Goal: Ask a question: Seek information or help from site administrators or community

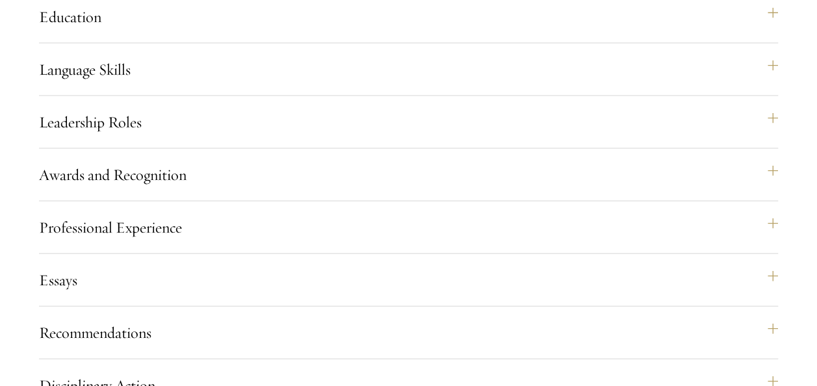
scroll to position [1422, 0]
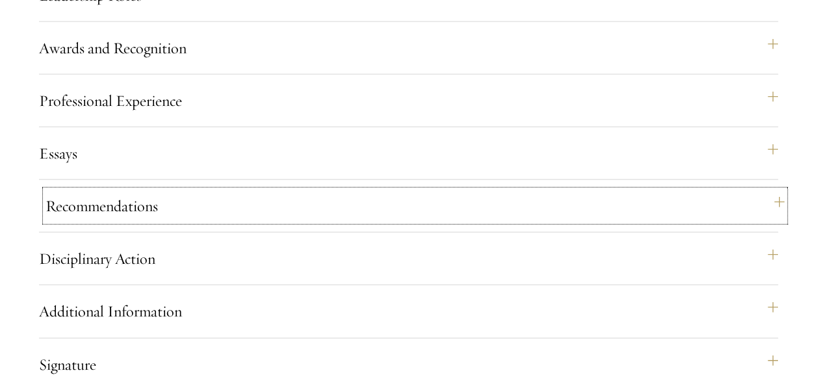
click at [152, 222] on button "Recommendations" at bounding box center [414, 205] width 739 height 31
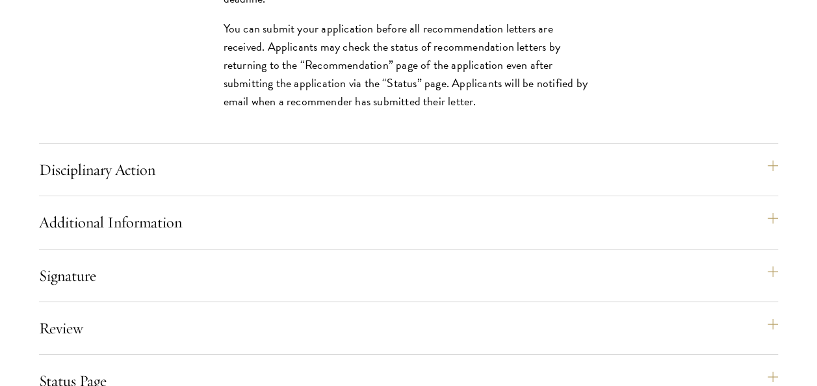
scroll to position [2311, 0]
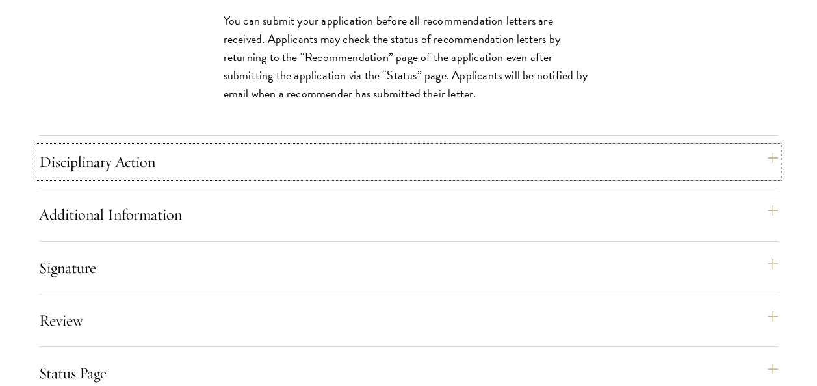
click at [360, 177] on button "Disciplinary Action" at bounding box center [408, 161] width 739 height 31
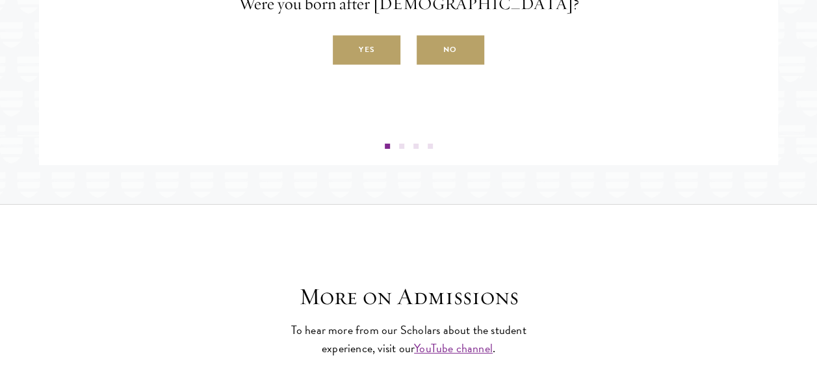
scroll to position [2372, 0]
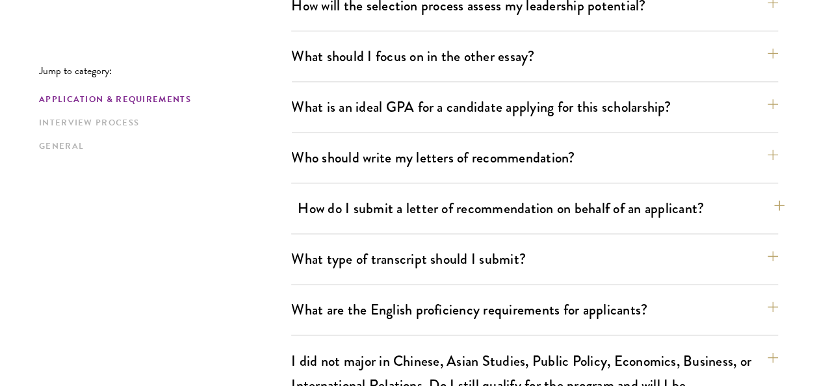
scroll to position [900, 0]
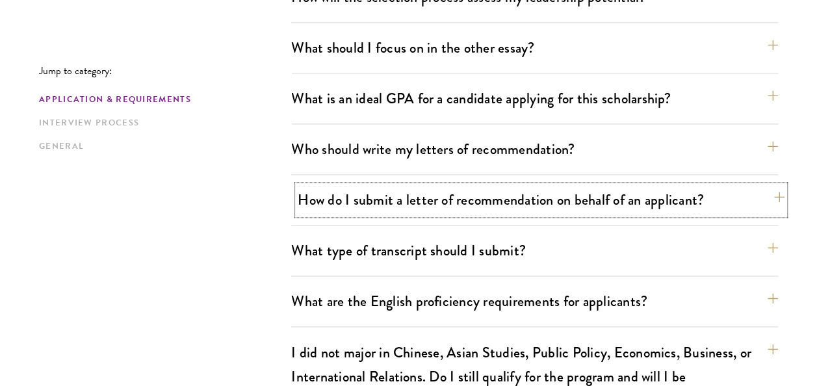
click at [314, 208] on button "How do I submit a letter of recommendation on behalf of an applicant?" at bounding box center [541, 199] width 487 height 29
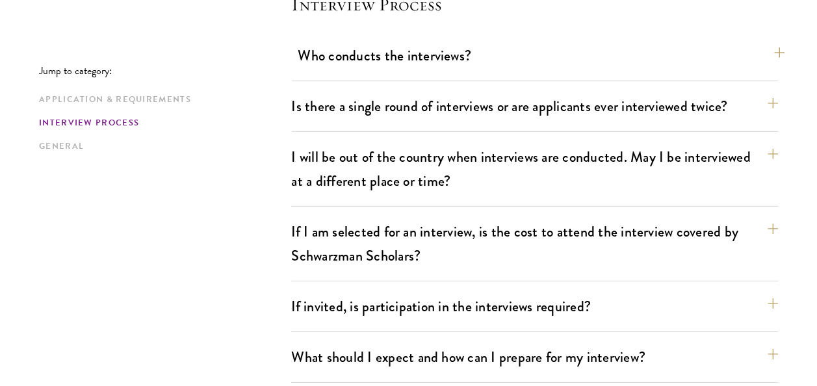
scroll to position [1918, 0]
click at [346, 96] on button "Is there a single round of interviews or are applicants ever interviewed twice?" at bounding box center [541, 105] width 487 height 29
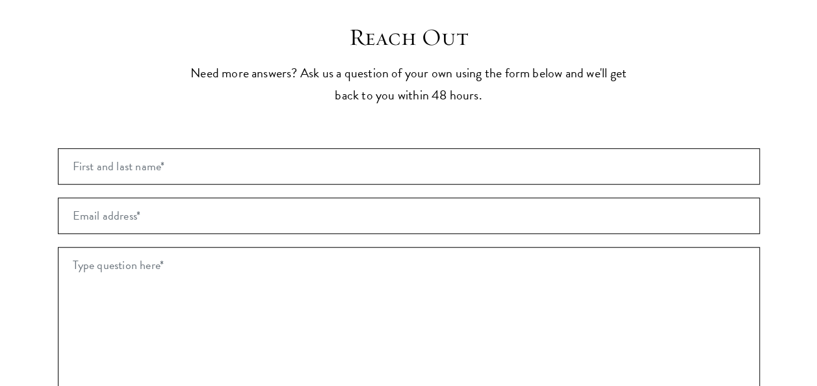
scroll to position [2796, 0]
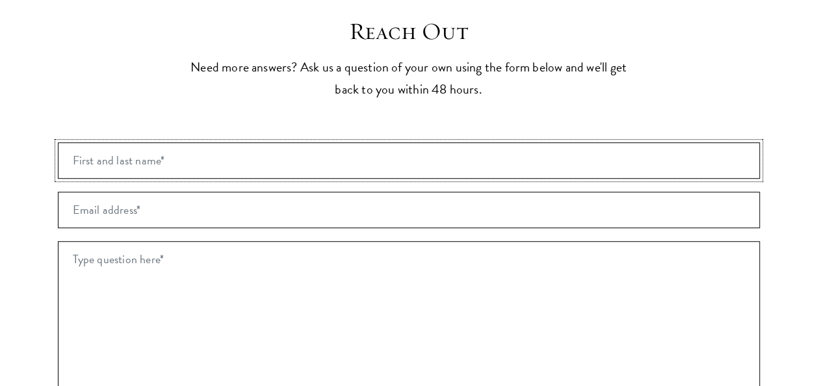
click at [316, 142] on input "First and last name* *" at bounding box center [409, 160] width 702 height 36
type input "Arpit Avinandan"
click at [191, 192] on input "Email address* *" at bounding box center [409, 210] width 702 height 36
type input "7"
type input "arpitavinandan2004@gmail.com"
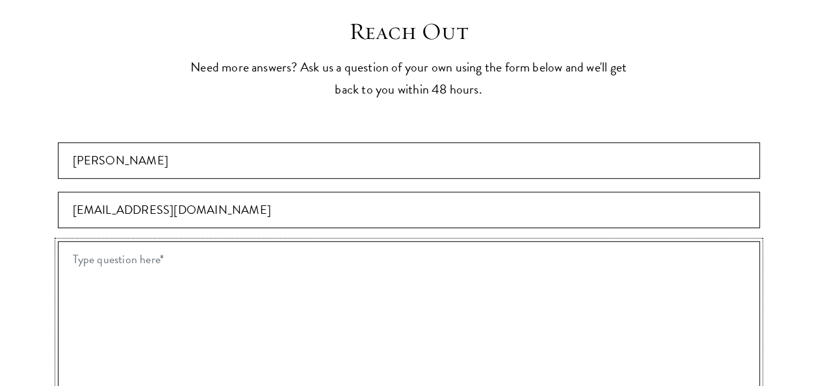
click at [121, 241] on textarea "Type question here* *" at bounding box center [409, 348] width 702 height 214
click at [374, 241] on textarea "Hii. I want to add one of my professors as a recommender who" at bounding box center [409, 348] width 702 height 214
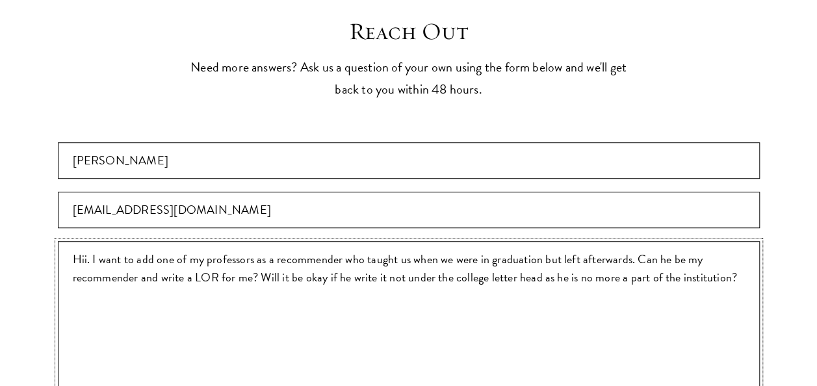
drag, startPoint x: 73, startPoint y: 225, endPoint x: 799, endPoint y: 291, distance: 728.9
click at [799, 291] on section "Reach Out Need more answers? Ask us a question of your own using the form below…" at bounding box center [408, 359] width 817 height 683
click at [363, 241] on textarea "Hii. I want to add one of my professors as a recommender who taught us when we …" at bounding box center [409, 348] width 702 height 214
drag, startPoint x: 392, startPoint y: 226, endPoint x: 406, endPoint y: 227, distance: 13.7
click at [406, 241] on textarea "Hii. I want to add one of my professors as a recommender. He taught us when we …" at bounding box center [409, 348] width 702 height 214
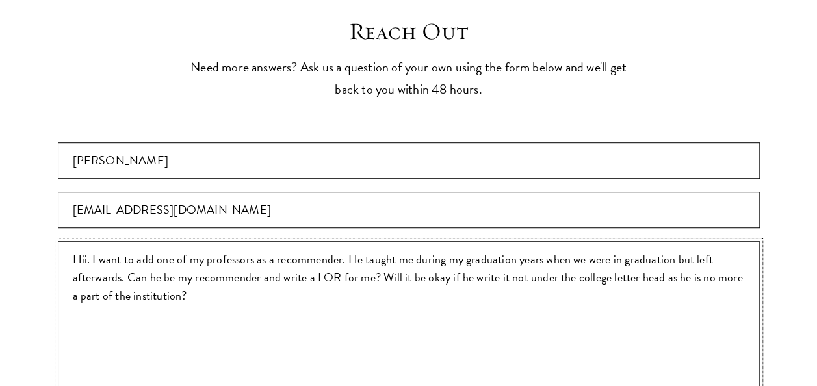
drag, startPoint x: 544, startPoint y: 226, endPoint x: 127, endPoint y: 244, distance: 417.6
click at [127, 244] on textarea "Hii. I want to add one of my professors as a recommender. He taught me during m…" at bounding box center [409, 348] width 702 height 214
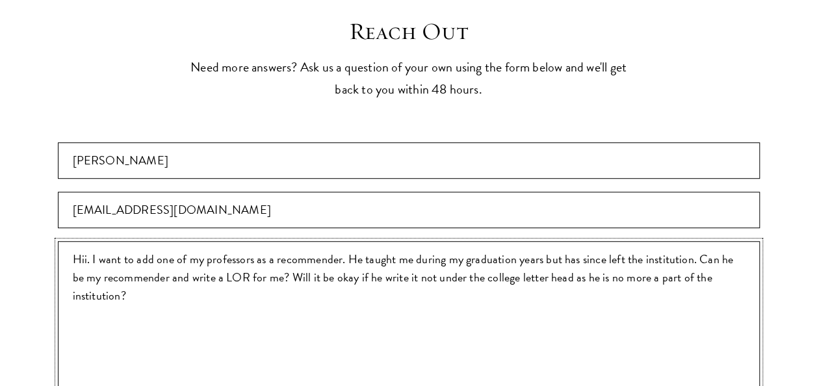
click at [730, 241] on textarea "Hii. I want to add one of my professors as a recommender. He taught me during m…" at bounding box center [409, 348] width 702 height 214
drag, startPoint x: 442, startPoint y: 247, endPoint x: 485, endPoint y: 246, distance: 43.5
click at [485, 246] on textarea "Hii. I want to add one of my professors as a recommender. He taught me during m…" at bounding box center [409, 348] width 702 height 214
drag, startPoint x: 587, startPoint y: 244, endPoint x: 728, endPoint y: 252, distance: 140.6
click at [728, 252] on textarea "Hii. I want to add one of my professors as a recommender. He taught me during m…" at bounding box center [409, 348] width 702 height 214
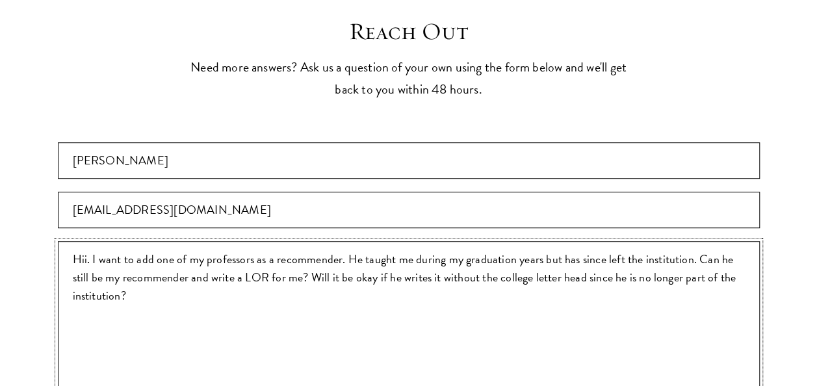
click at [608, 247] on textarea "Hii. I want to add one of my professors as a recommender. He taught me during m…" at bounding box center [409, 348] width 702 height 214
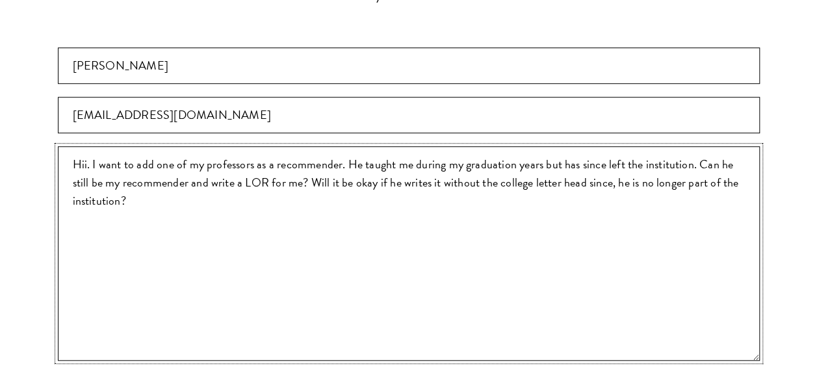
scroll to position [2892, 0]
click at [138, 172] on textarea "Hii. I want to add one of my professors as a recommender. He taught me during m…" at bounding box center [409, 253] width 702 height 214
drag, startPoint x: 72, startPoint y: 183, endPoint x: 415, endPoint y: 191, distance: 342.6
click at [415, 191] on textarea "Hii. I want to add one of my professors as a recommender. He taught me during m…" at bounding box center [409, 253] width 702 height 214
click at [133, 186] on textarea "Hii. I want to add one of my professors as a recommender. He taught me during m…" at bounding box center [409, 253] width 702 height 214
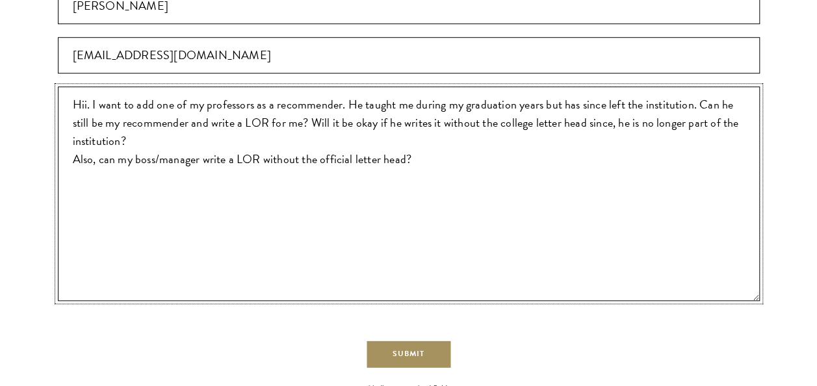
scroll to position [2952, 0]
type textarea "Hii. I want to add one of my professors as a recommender. He taught me during m…"
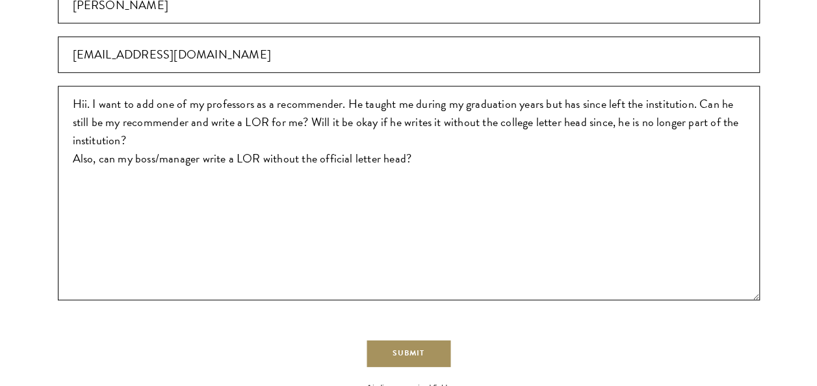
click at [413, 339] on button "Submit" at bounding box center [408, 353] width 86 height 29
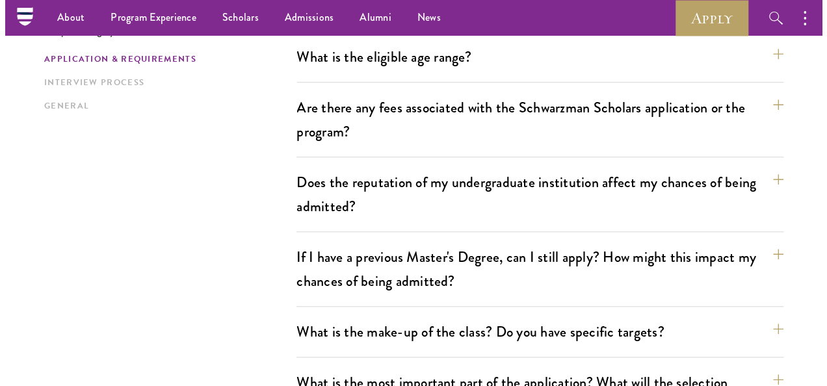
scroll to position [426, 0]
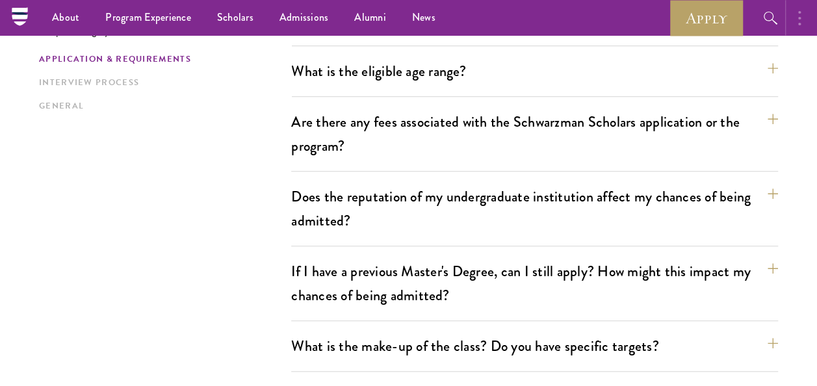
click at [802, 10] on button "button" at bounding box center [802, 18] width 29 height 36
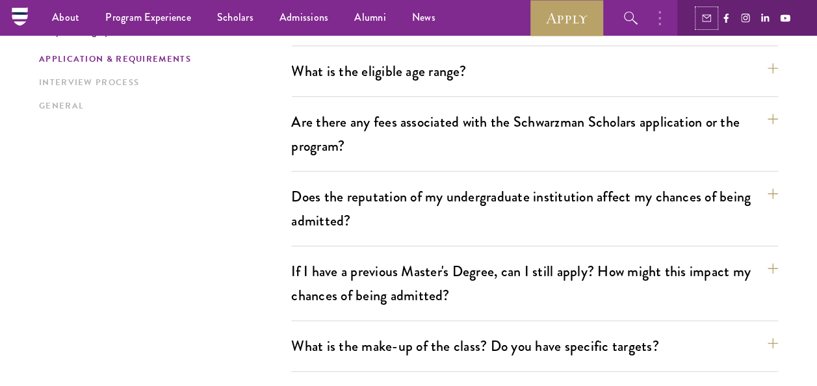
click at [709, 19] on icon "button" at bounding box center [706, 18] width 9 height 9
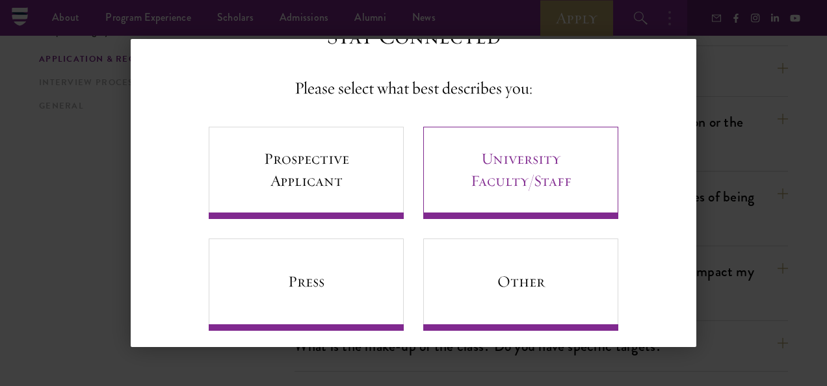
scroll to position [69, 0]
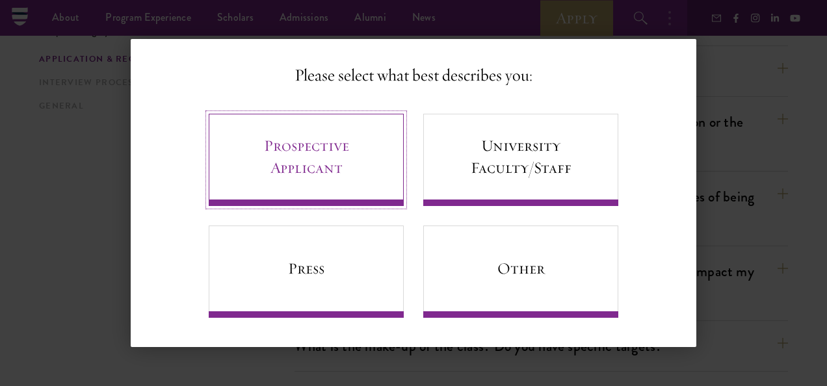
click at [294, 183] on link "Prospective Applicant" at bounding box center [306, 160] width 195 height 92
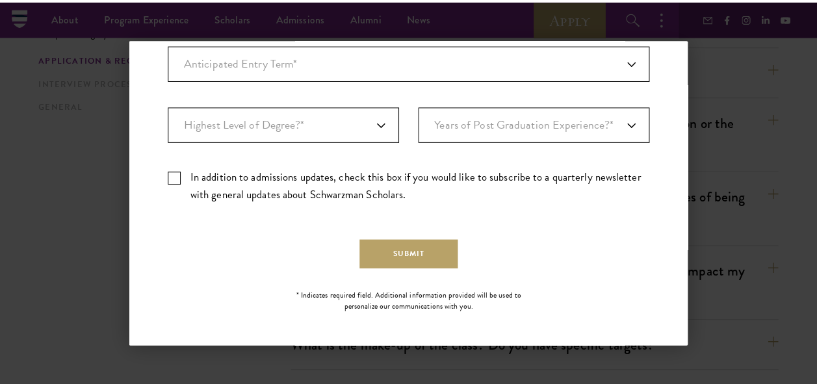
scroll to position [0, 0]
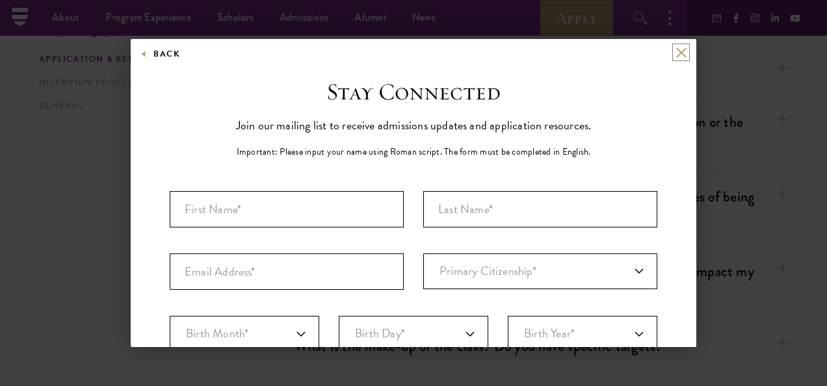
click at [675, 55] on button at bounding box center [680, 52] width 11 height 11
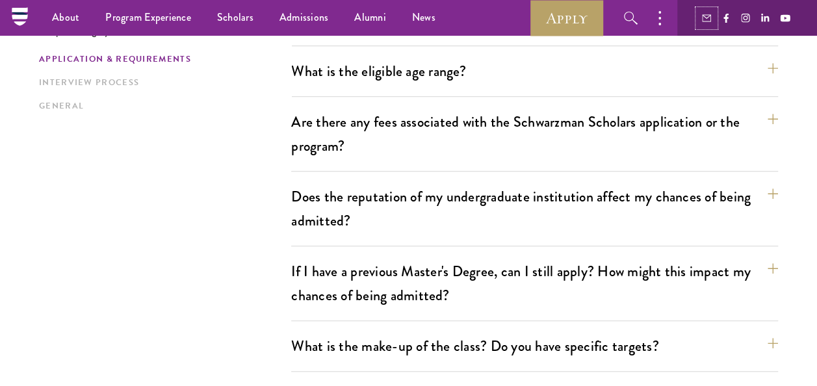
scroll to position [333, 0]
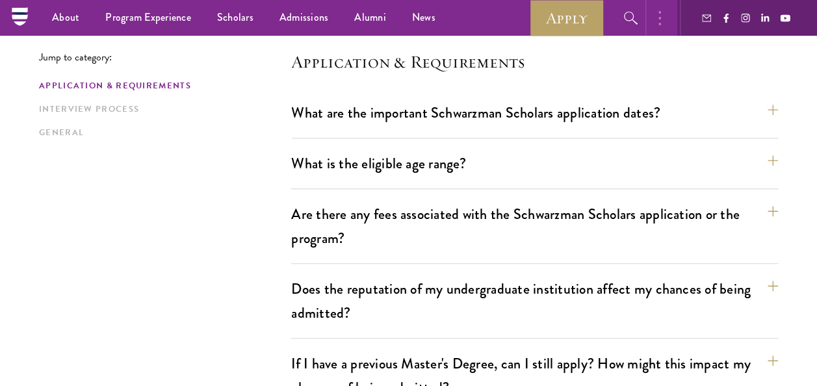
click at [662, 13] on button "button" at bounding box center [663, 18] width 29 height 36
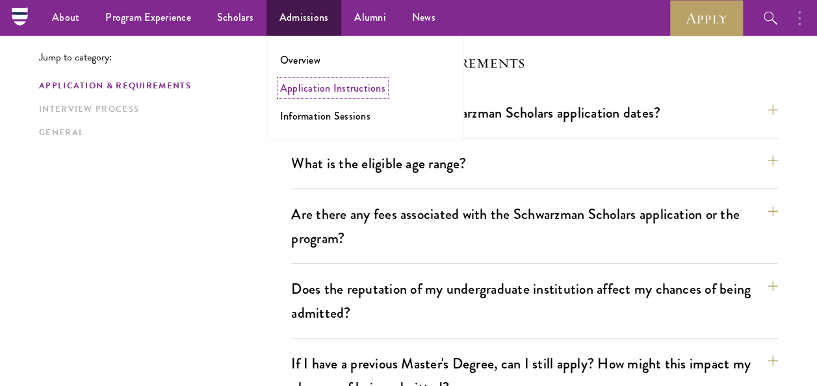
click at [325, 86] on link "Application Instructions" at bounding box center [332, 88] width 105 height 15
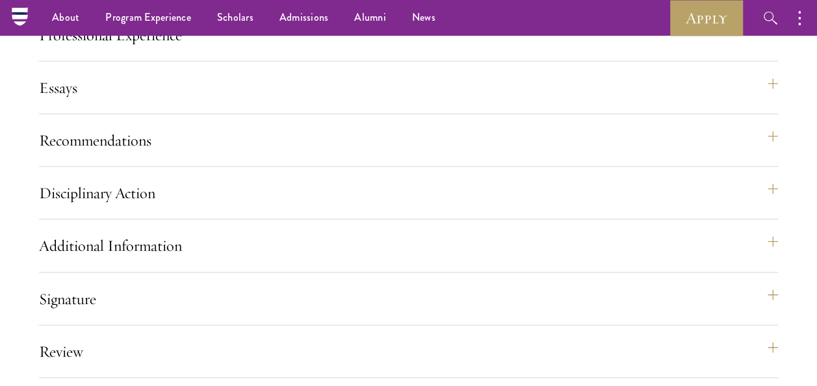
scroll to position [1468, 0]
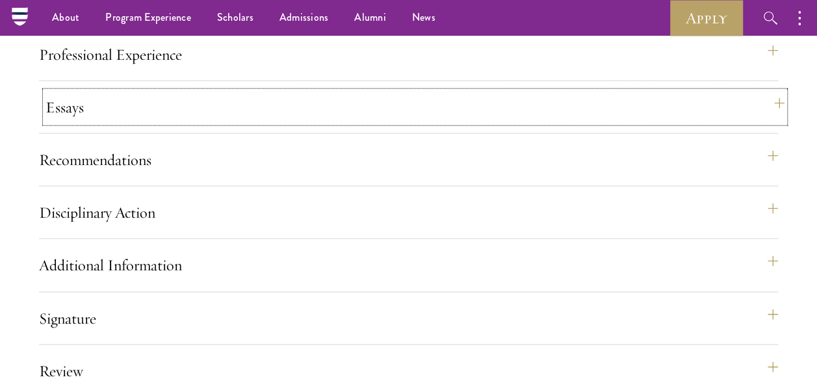
click at [79, 123] on button "Essays" at bounding box center [414, 107] width 739 height 31
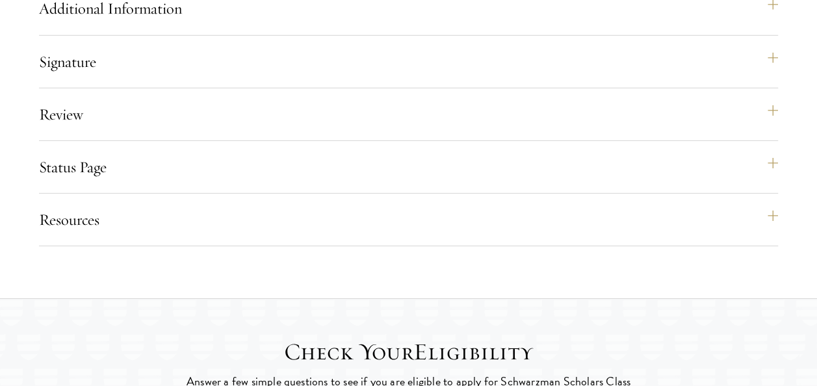
scroll to position [2099, 0]
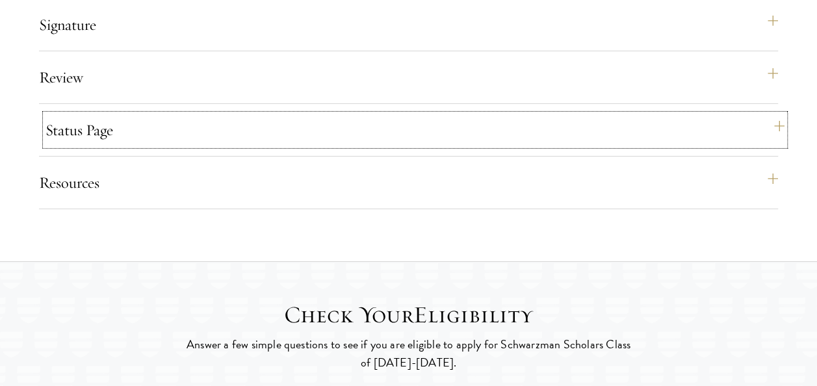
click at [134, 146] on button "Status Page" at bounding box center [414, 129] width 739 height 31
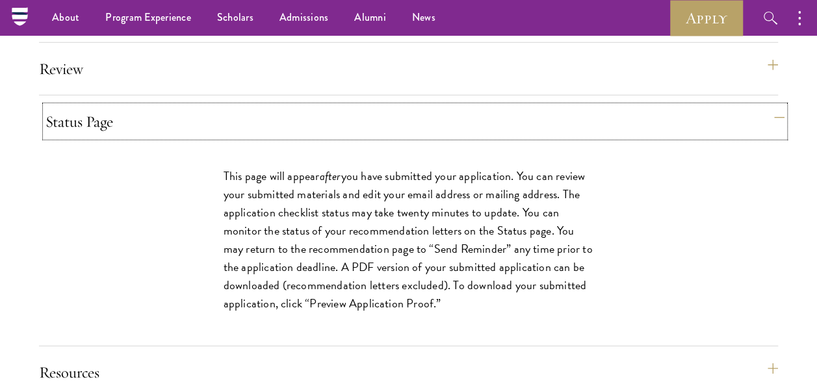
scroll to position [1761, 0]
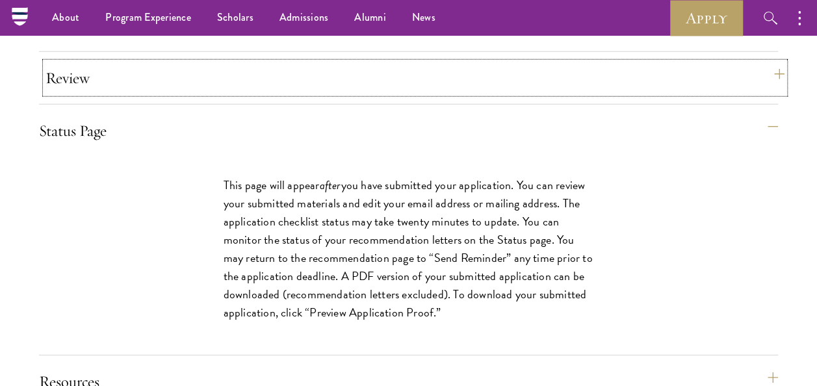
click at [112, 94] on button "Review" at bounding box center [414, 77] width 739 height 31
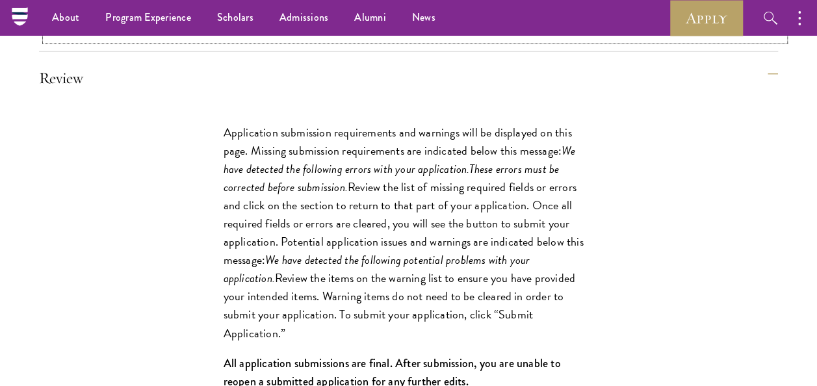
click at [110, 41] on button "Signature" at bounding box center [414, 25] width 739 height 31
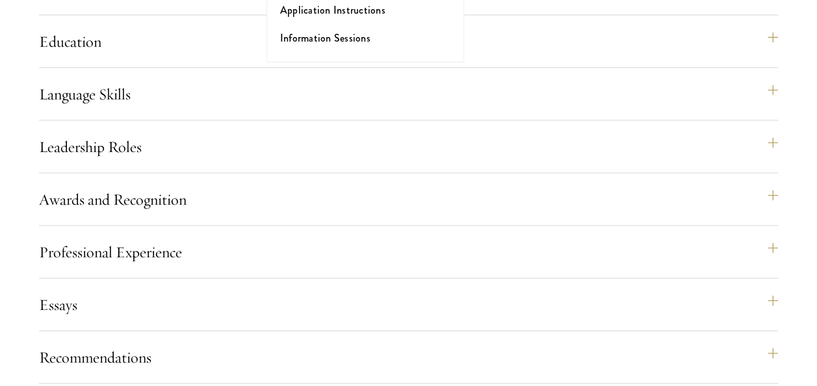
scroll to position [1273, 0]
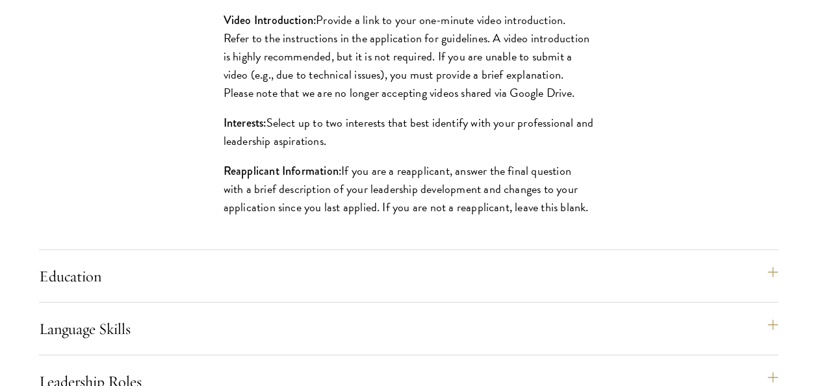
scroll to position [1523, 0]
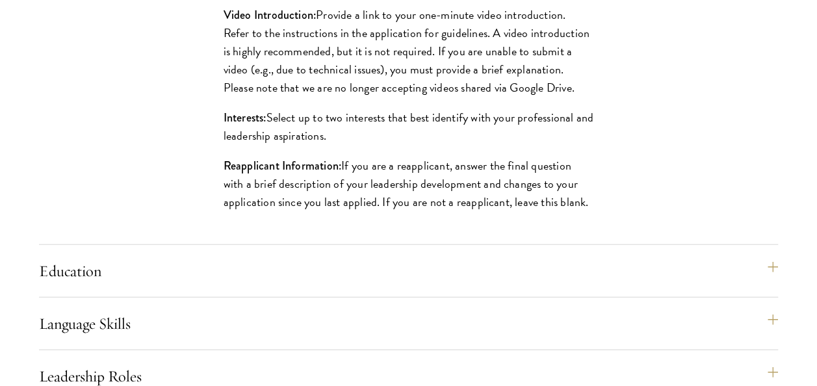
click at [444, 289] on div "Application Home Page The online application form must be completed in English.…" at bounding box center [408, 272] width 739 height 1315
click at [439, 287] on button "Education" at bounding box center [414, 270] width 739 height 31
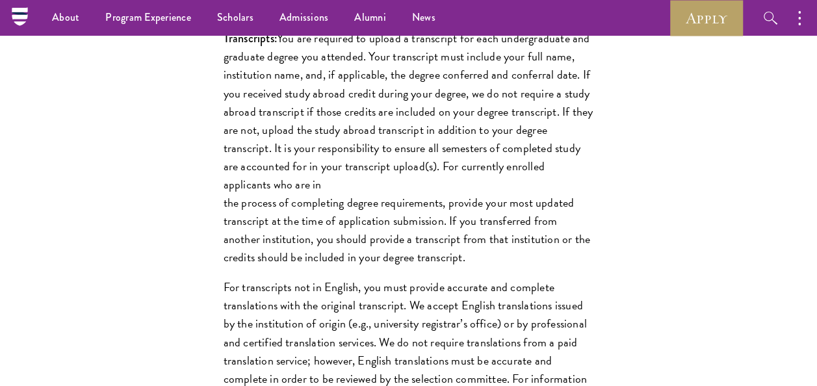
scroll to position [1907, 0]
